Goal: Transaction & Acquisition: Obtain resource

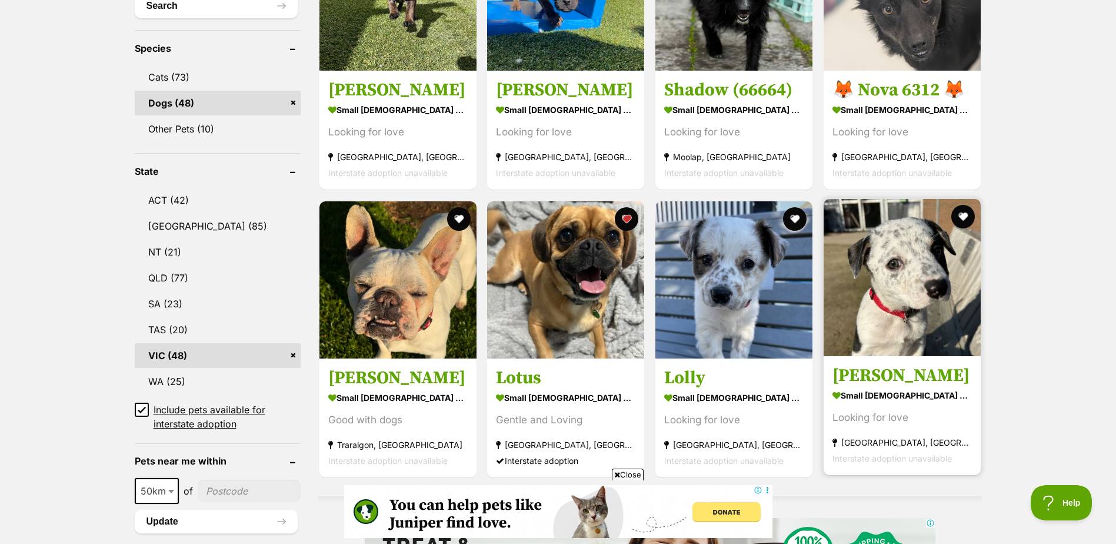
click at [911, 301] on img at bounding box center [902, 277] width 157 height 157
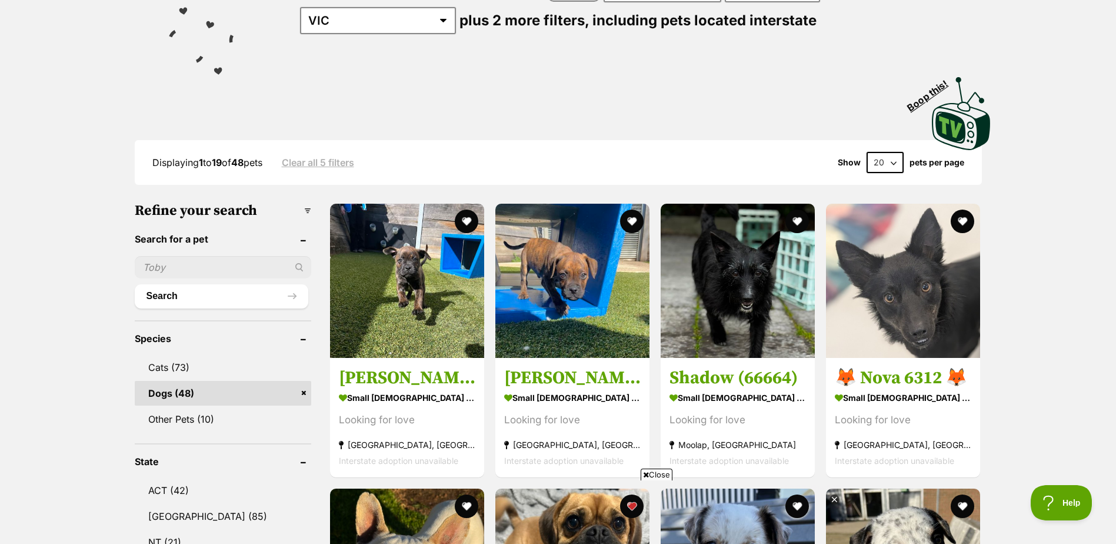
scroll to position [177, 0]
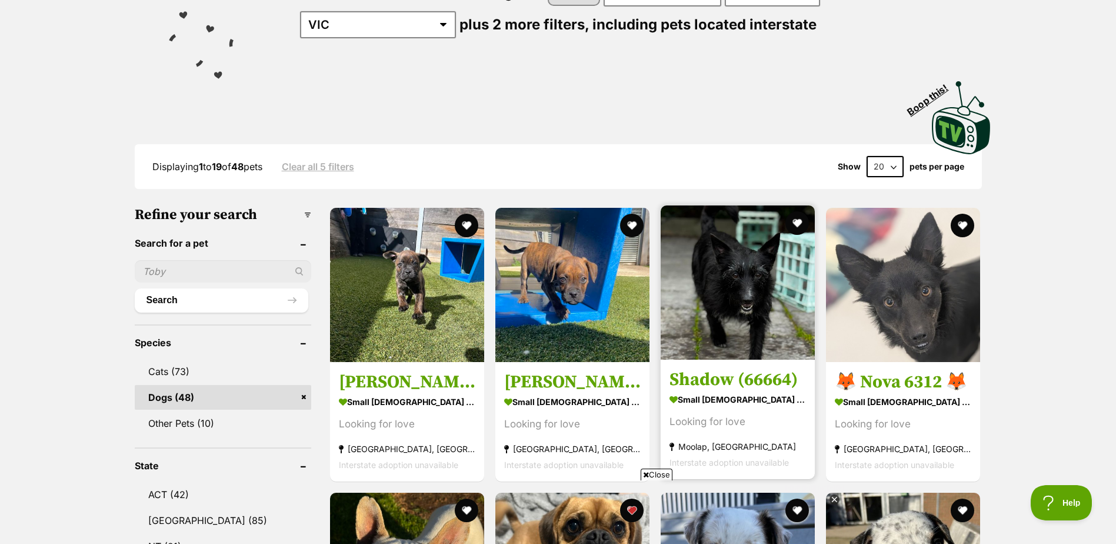
click at [733, 324] on img at bounding box center [738, 282] width 154 height 154
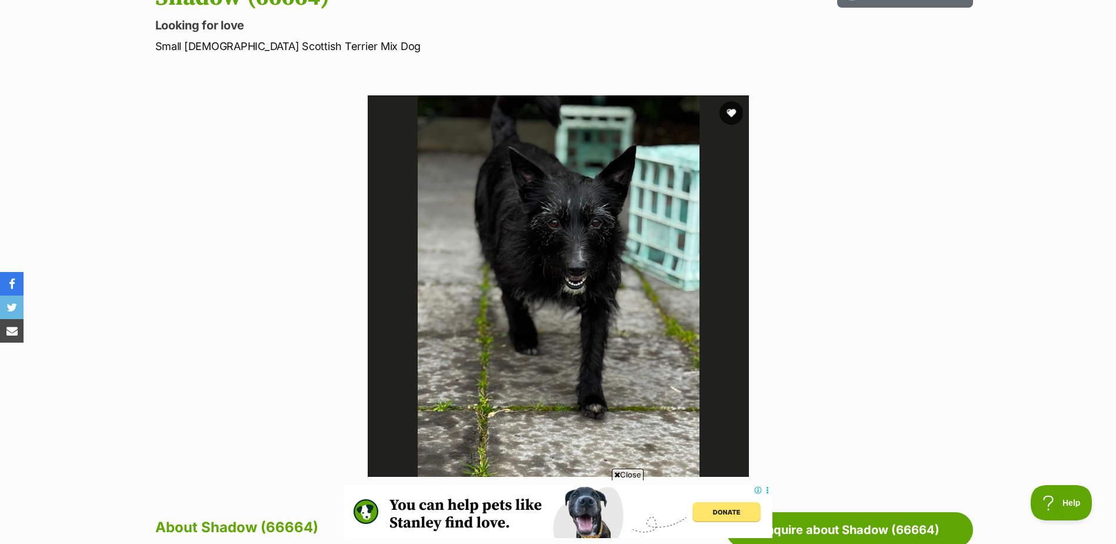
scroll to position [118, 0]
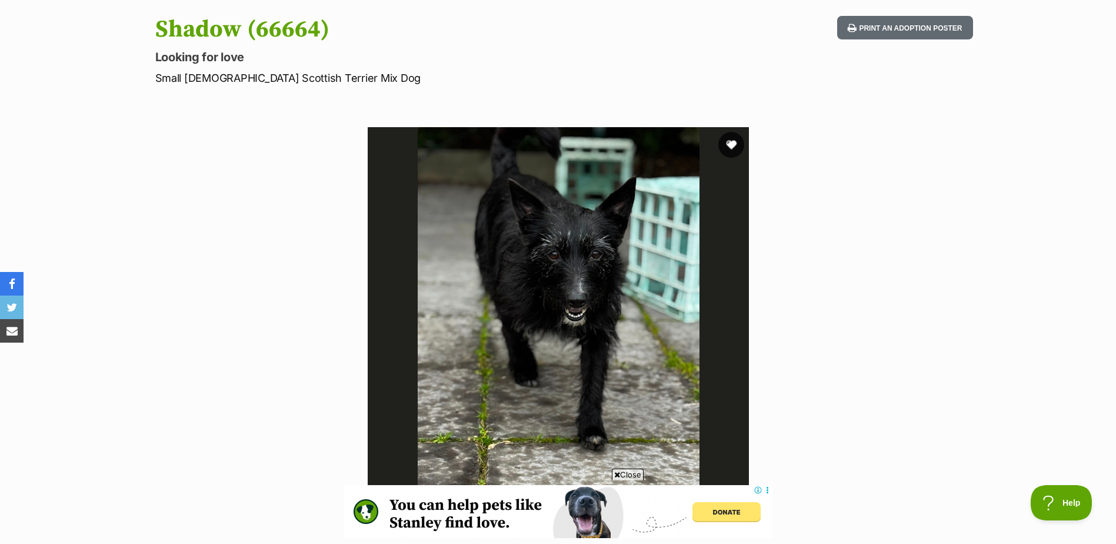
click at [730, 149] on button "favourite" at bounding box center [732, 145] width 26 height 26
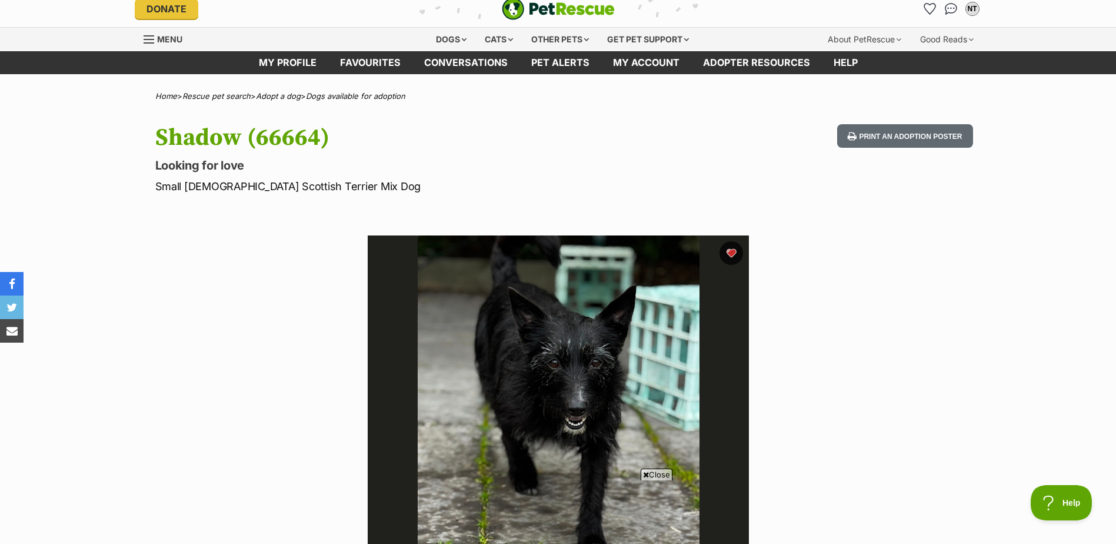
scroll to position [0, 0]
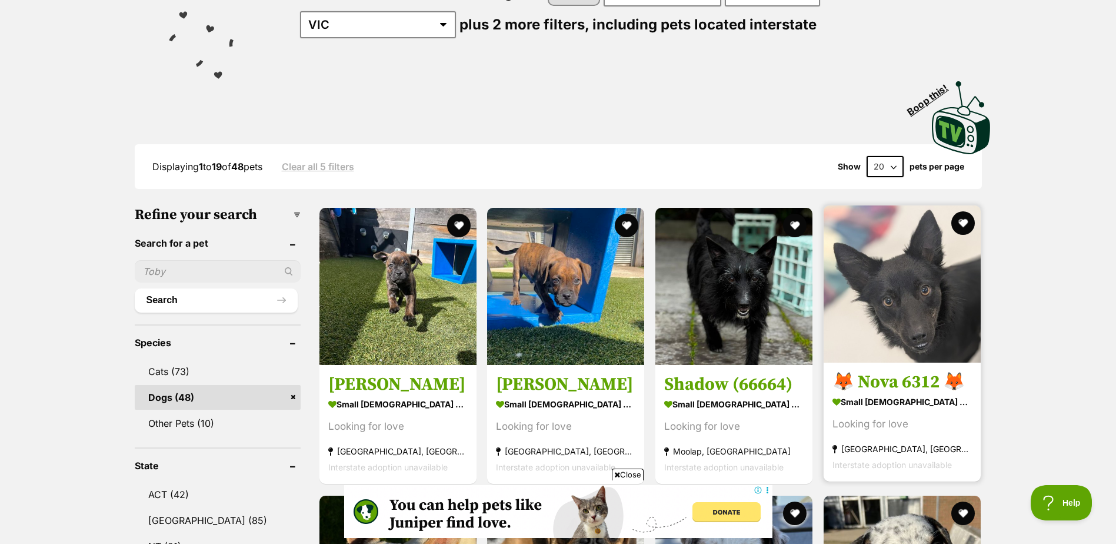
click at [960, 308] on img at bounding box center [902, 283] width 157 height 157
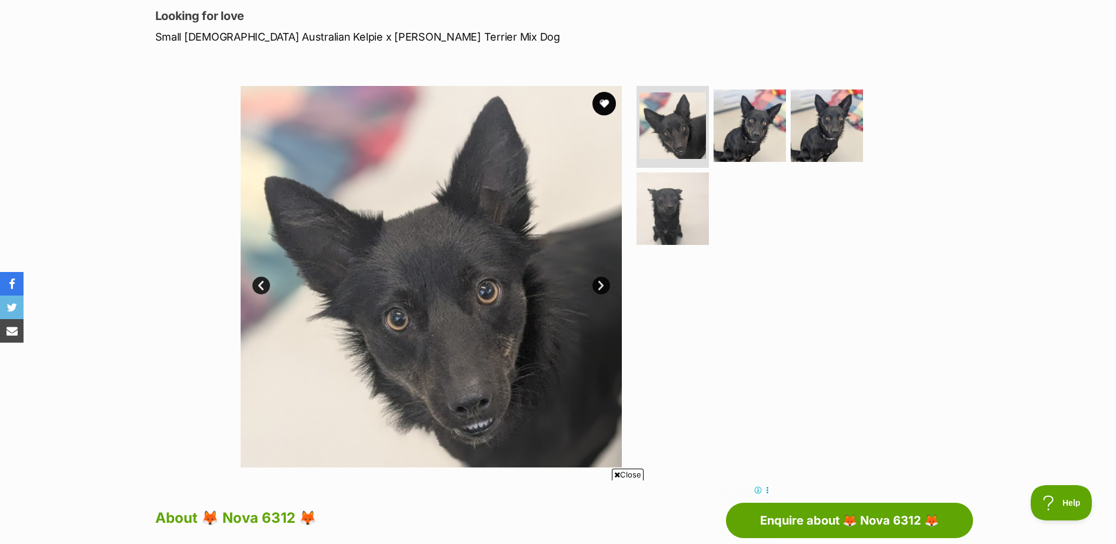
scroll to position [118, 0]
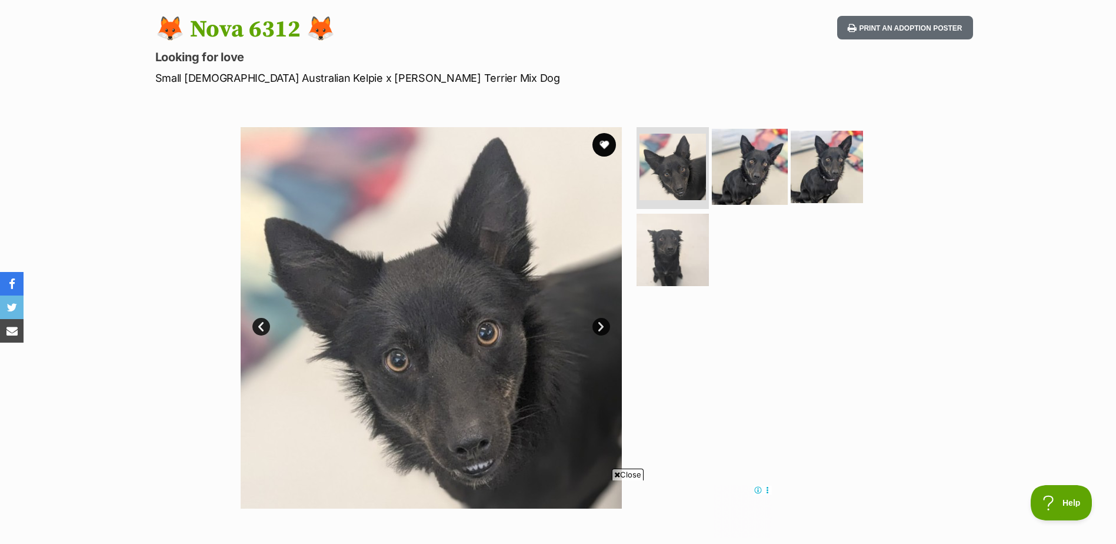
click at [764, 181] on img at bounding box center [750, 166] width 76 height 76
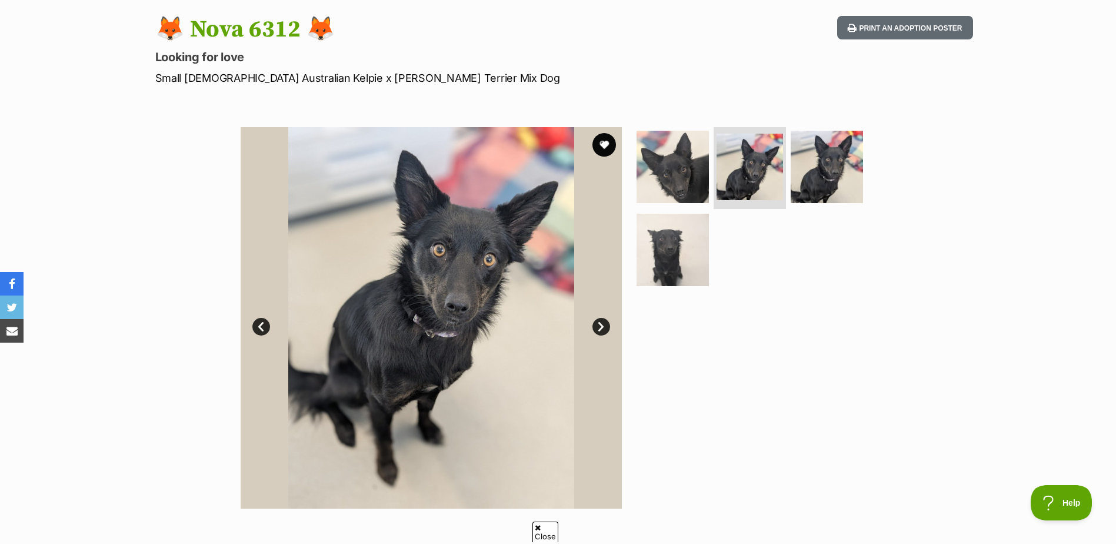
scroll to position [0, 0]
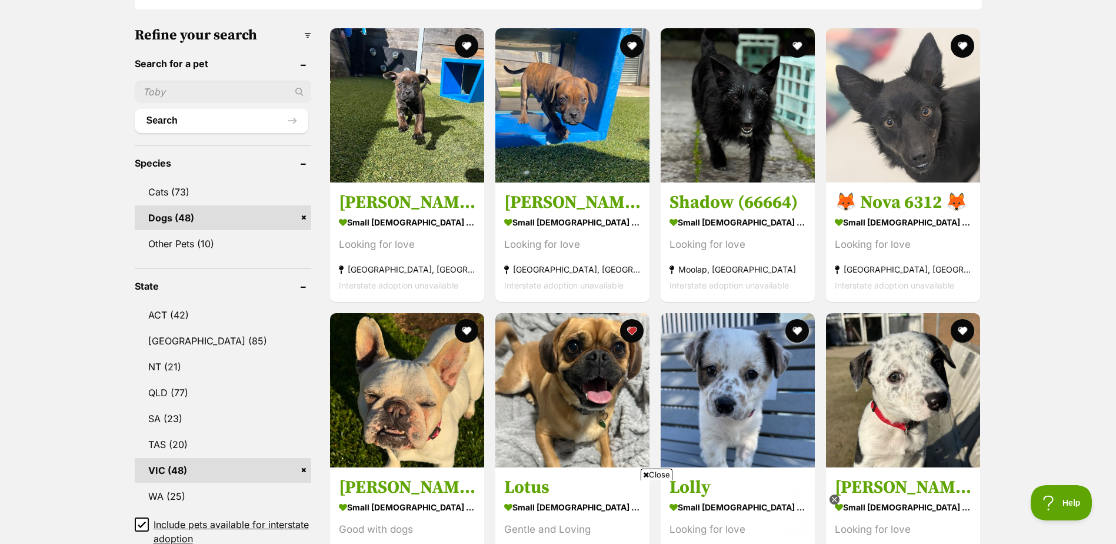
scroll to position [353, 0]
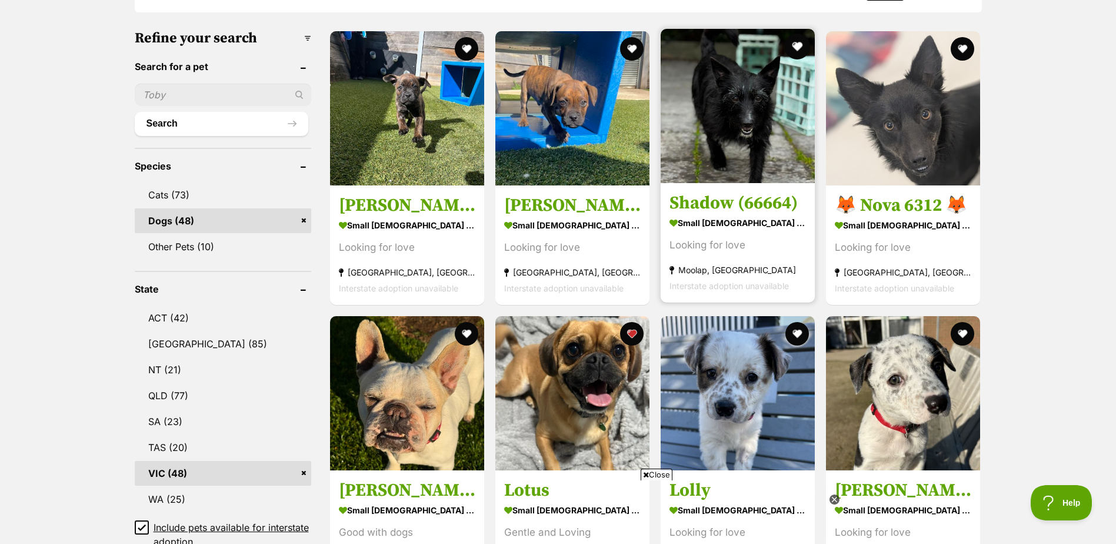
click at [800, 42] on button "favourite" at bounding box center [797, 47] width 26 height 26
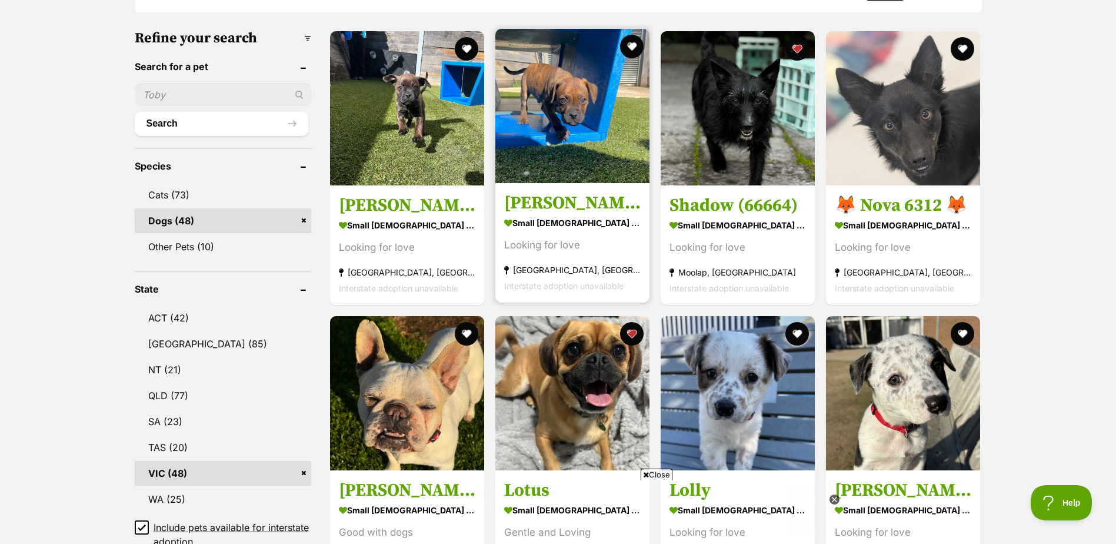
click at [578, 129] on img at bounding box center [573, 106] width 154 height 154
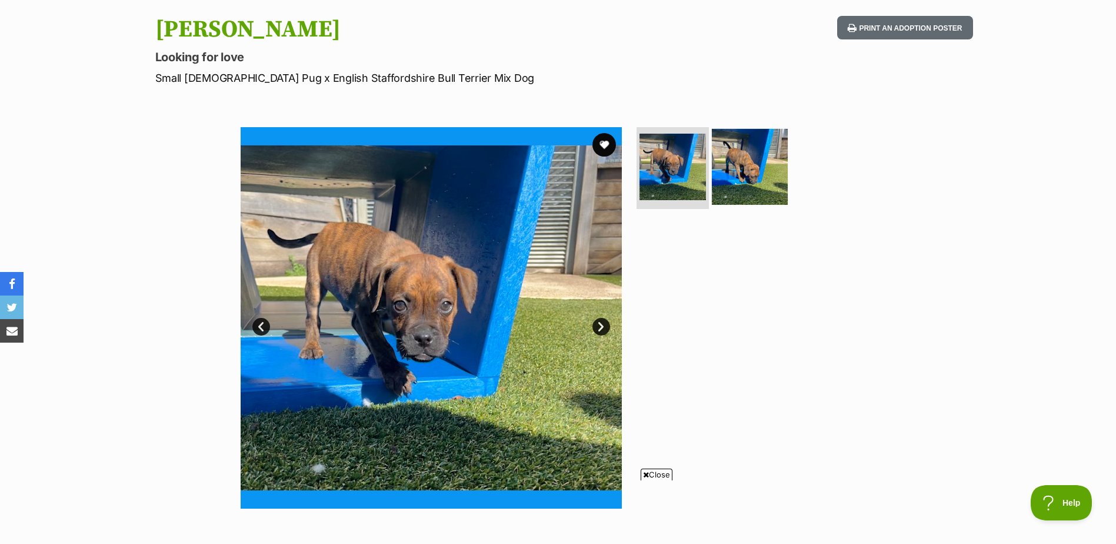
click at [773, 169] on img at bounding box center [750, 166] width 76 height 76
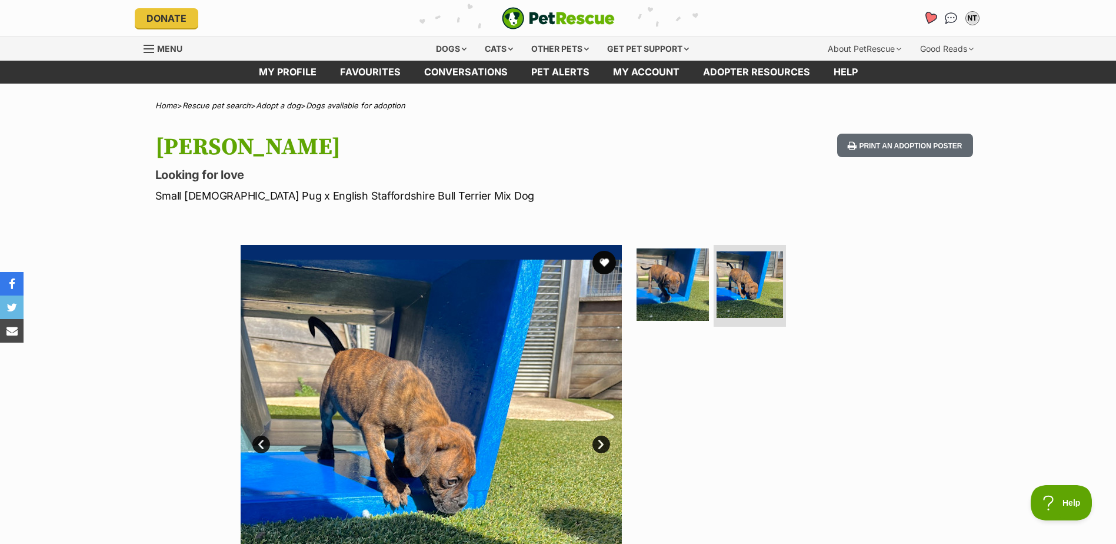
click at [931, 10] on link "Favourites" at bounding box center [930, 18] width 24 height 24
